Goal: Task Accomplishment & Management: Manage account settings

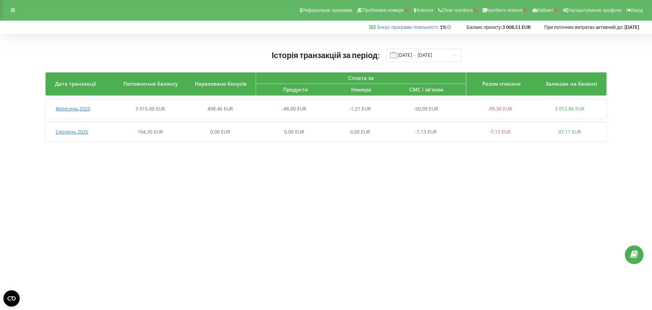
click at [150, 129] on span "104,30 EUR" at bounding box center [150, 131] width 25 height 6
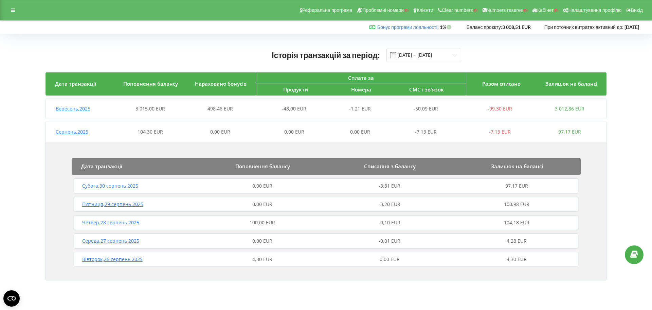
click at [263, 205] on span "0,00 EUR" at bounding box center [262, 204] width 20 height 6
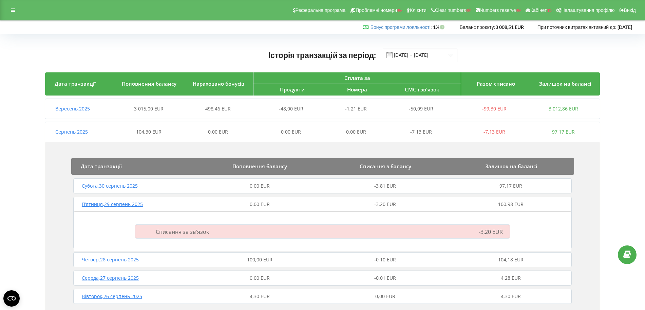
click at [262, 187] on span "0,00 EUR" at bounding box center [260, 185] width 20 height 6
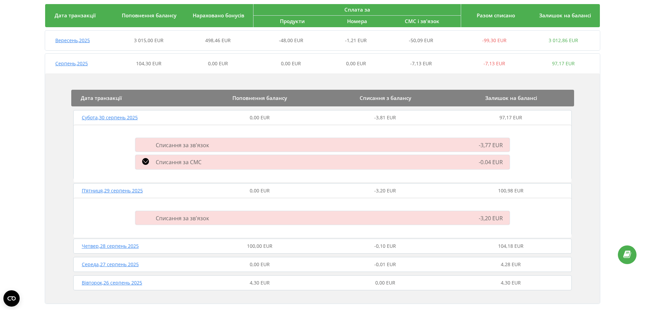
scroll to position [79, 0]
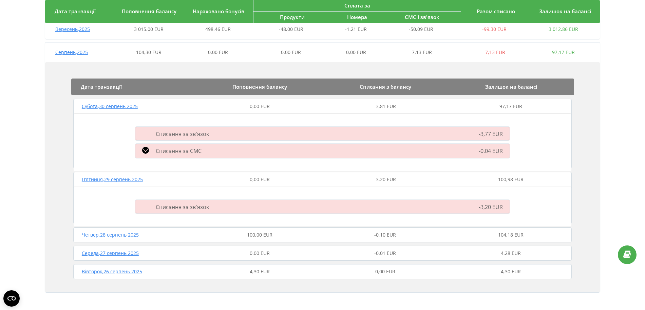
click at [267, 234] on span "100,00 EUR" at bounding box center [259, 234] width 25 height 6
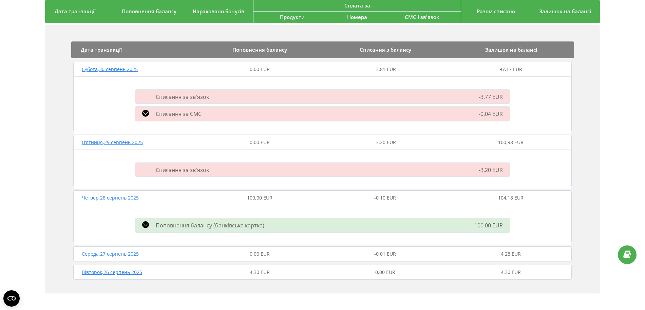
scroll to position [32, 0]
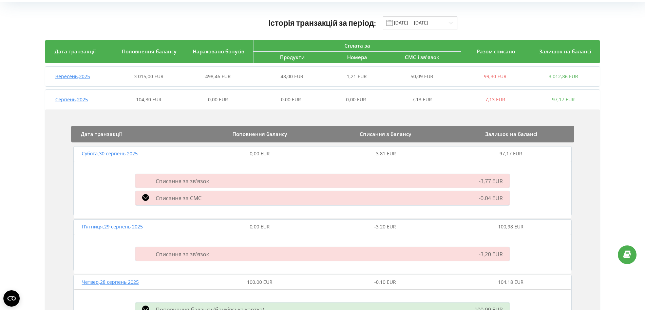
click at [153, 78] on span "3 015,00 EUR" at bounding box center [149, 76] width 30 height 6
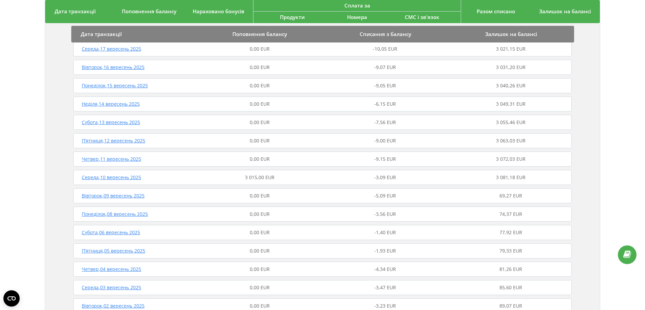
scroll to position [160, 0]
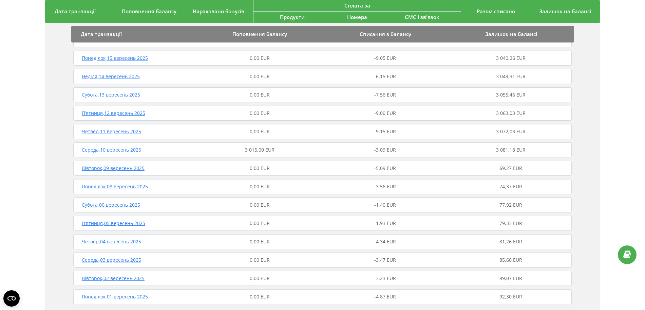
click at [268, 238] on div "Четвер , 04 вересень 2025 0,00 EUR -4,34 EUR 81,26 EUR" at bounding box center [323, 241] width 502 height 16
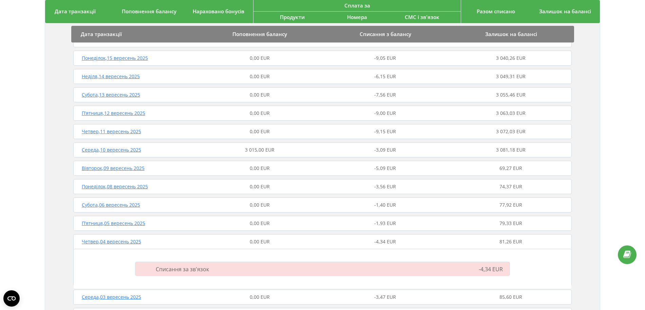
click at [263, 151] on span "3 015,00 EUR" at bounding box center [260, 149] width 30 height 6
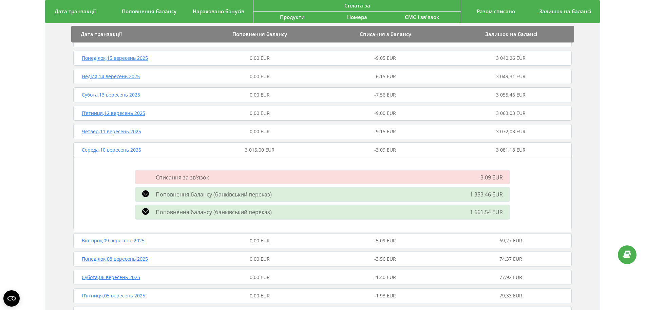
click at [258, 125] on div "Четвер , 11 вересень 2025 0,00 EUR -9,15 EUR 3 072,03 EUR" at bounding box center [323, 131] width 502 height 16
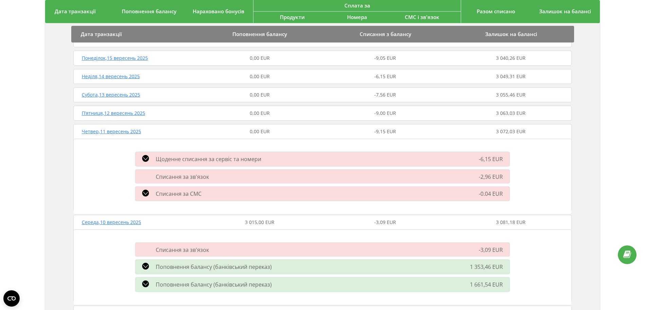
click at [265, 95] on span "0,00 EUR" at bounding box center [260, 94] width 20 height 6
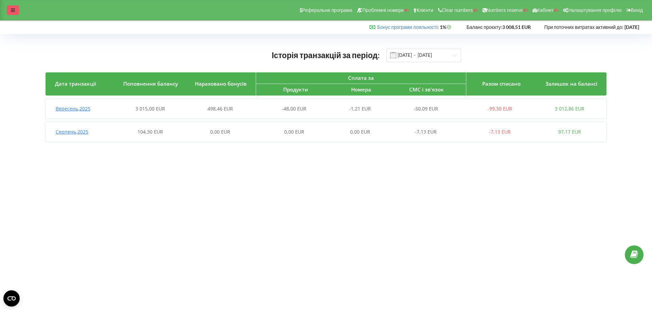
click at [13, 13] on div at bounding box center [13, 10] width 12 height 10
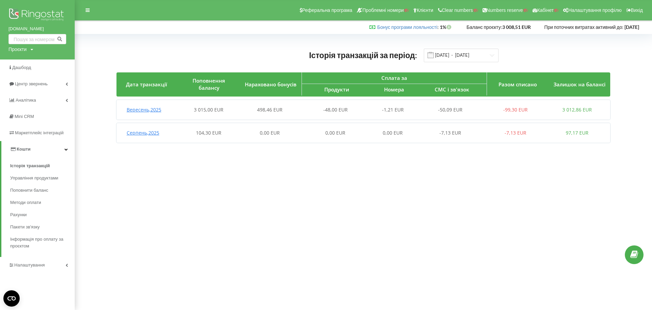
click at [24, 50] on div "Проєкти" at bounding box center [17, 49] width 18 height 7
click at [23, 63] on input "text" at bounding box center [30, 63] width 34 height 10
paste input "top-staff.com.pl"
type input "top-staff.com.pl"
drag, startPoint x: 43, startPoint y: 62, endPoint x: 0, endPoint y: 63, distance: 42.8
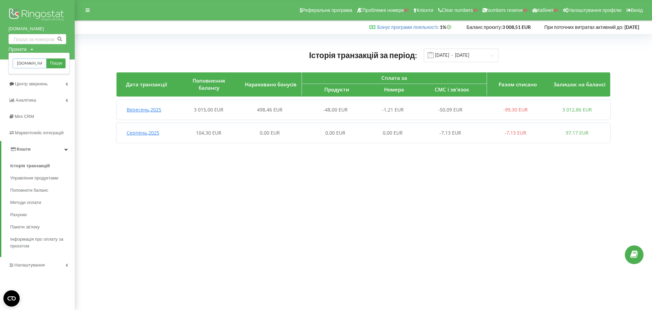
click at [0, 63] on div "top-staff.com.pl Проєкти top-staff.com.pl Пошук Дашборд Центр звернень Аналiтик…" at bounding box center [37, 155] width 75 height 310
click at [26, 50] on div "Проєкти" at bounding box center [17, 49] width 18 height 7
drag, startPoint x: 17, startPoint y: 63, endPoint x: 42, endPoint y: 66, distance: 24.9
click at [42, 66] on input "top-staff.com.pl" at bounding box center [30, 63] width 34 height 10
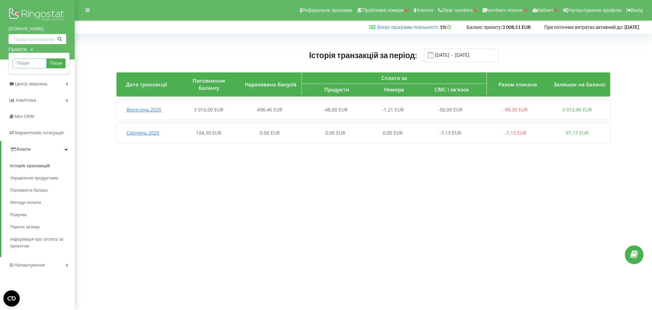
scroll to position [0, 0]
paste input "ferm.in.ua"
type input "ferm.in.ua"
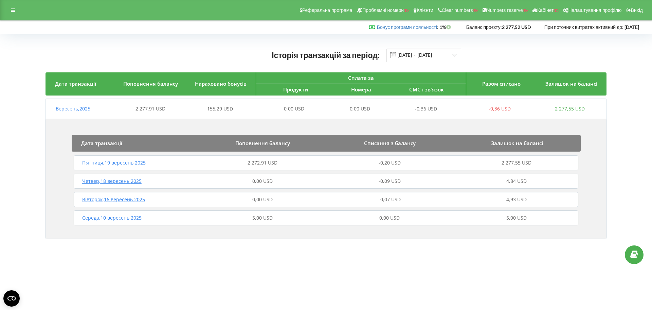
click at [268, 164] on span "2 272,91 USD" at bounding box center [263, 162] width 30 height 6
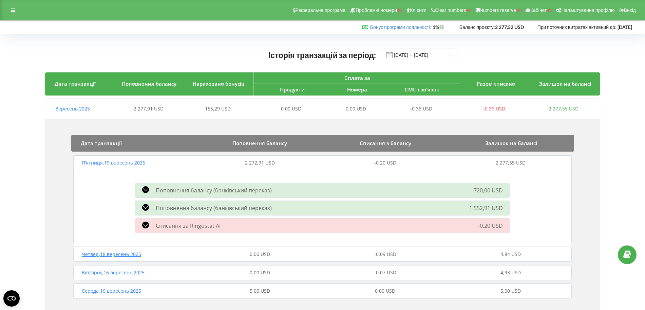
click at [205, 208] on span "Поповнення балансу (банківський переказ)" at bounding box center [214, 207] width 116 height 7
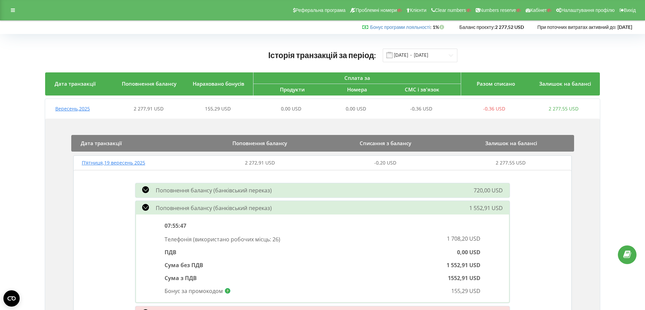
click at [156, 188] on span "Поповнення балансу (банківський переказ)" at bounding box center [214, 189] width 116 height 7
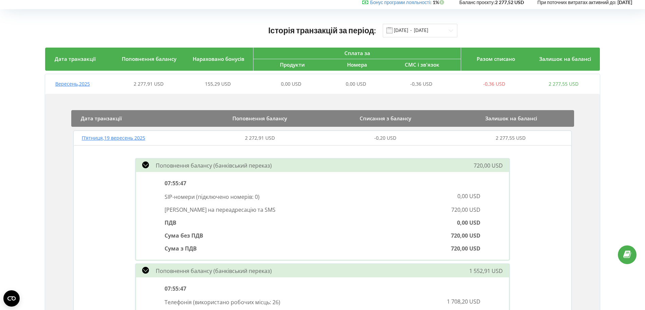
scroll to position [67, 0]
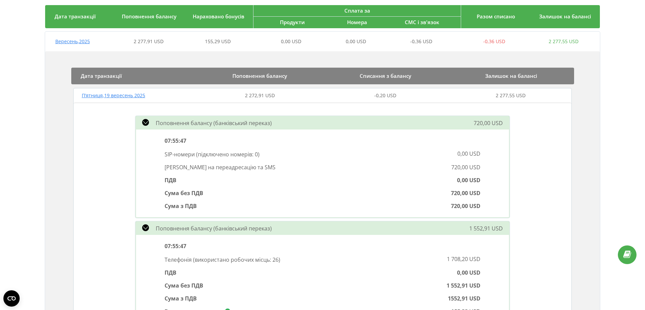
click at [144, 44] on span "2 277,91 USD" at bounding box center [149, 41] width 30 height 6
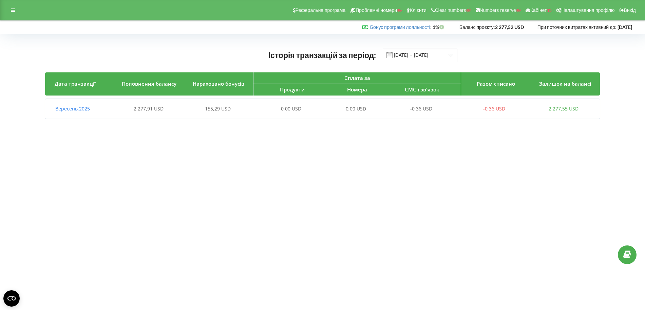
scroll to position [0, 0]
click at [153, 110] on span "2 277,91 USD" at bounding box center [150, 108] width 30 height 6
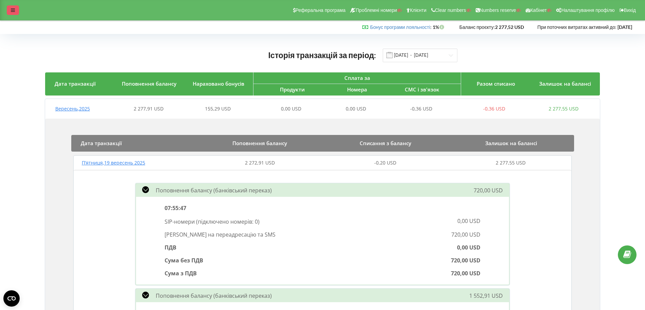
click at [13, 11] on icon at bounding box center [13, 10] width 4 height 5
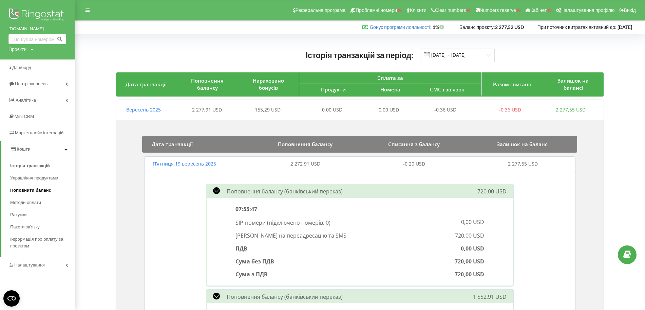
click at [26, 190] on span "Поповнити баланс" at bounding box center [30, 190] width 41 height 7
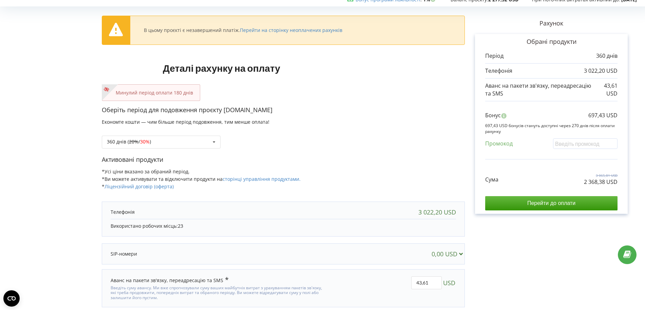
scroll to position [46, 0]
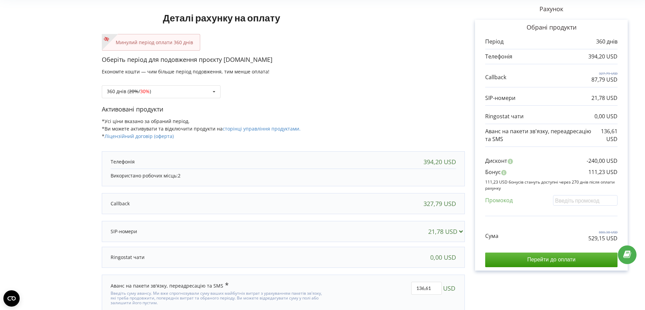
scroll to position [66, 0]
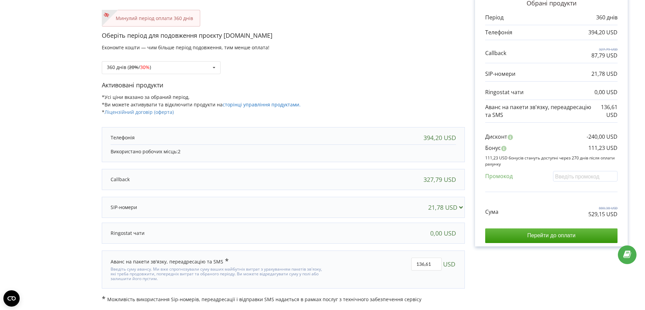
click at [268, 106] on link "сторінці управління продуктами." at bounding box center [262, 104] width 78 height 6
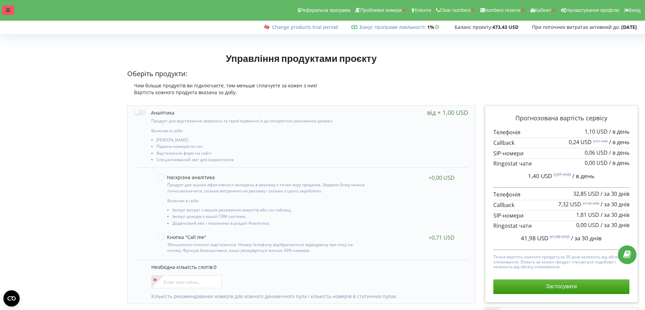
click at [7, 8] on icon at bounding box center [8, 10] width 4 height 5
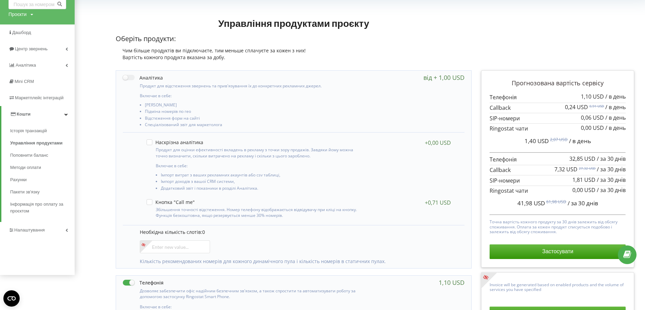
scroll to position [85, 0]
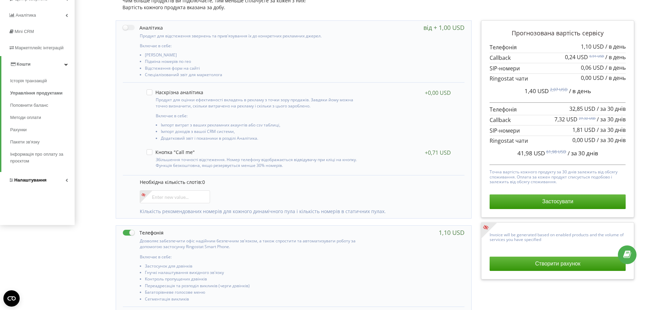
click at [33, 181] on span "Налаштування" at bounding box center [30, 179] width 32 height 5
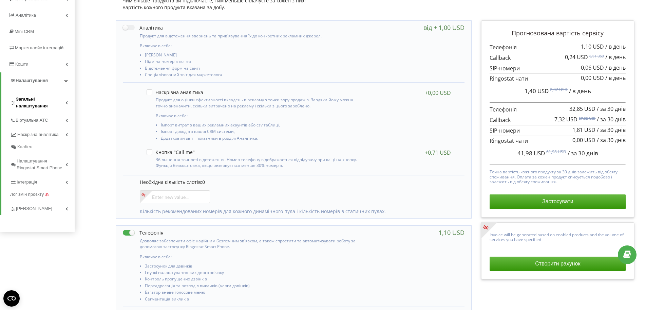
click at [30, 103] on span "Загальні налаштування" at bounding box center [41, 103] width 50 height 14
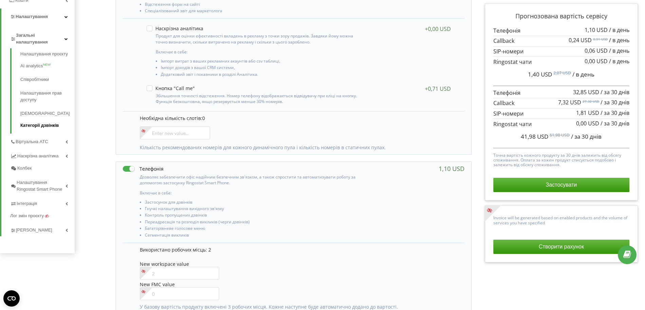
scroll to position [170, 0]
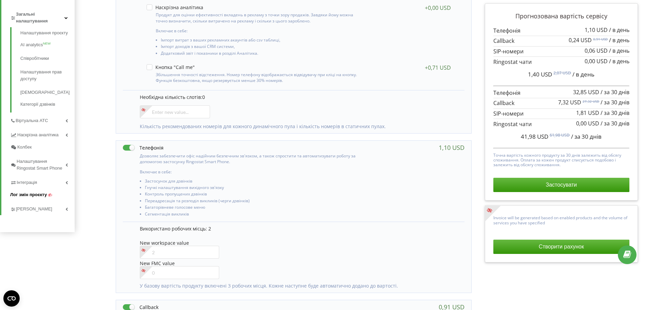
click at [34, 195] on span "Лог змін проєкту" at bounding box center [28, 194] width 37 height 7
